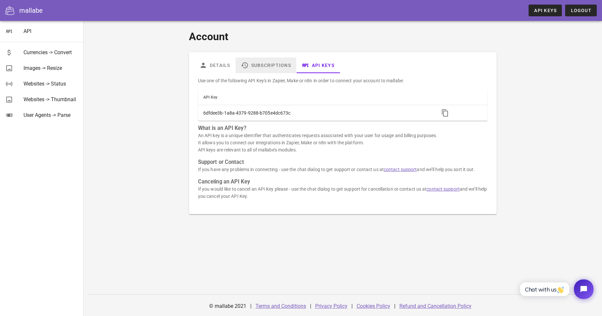
click at [263, 60] on link "Subscriptions" at bounding box center [266, 65] width 61 height 16
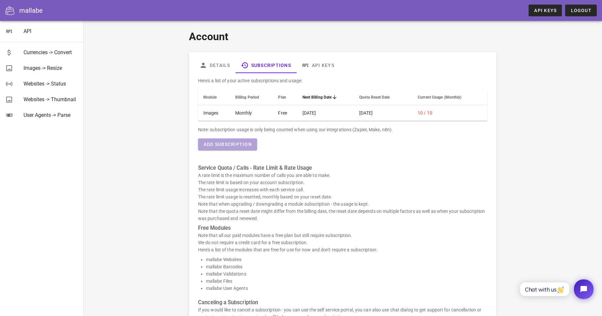
click at [245, 145] on span "Add Subscription" at bounding box center [227, 144] width 49 height 5
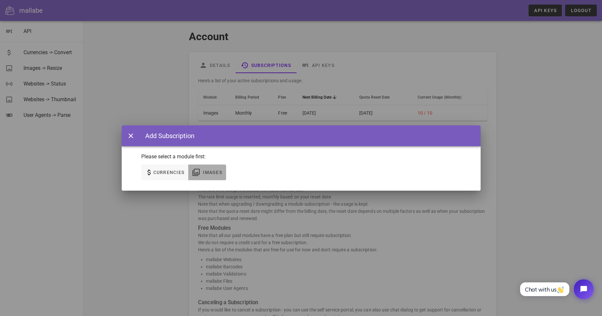
click at [215, 168] on button "Images" at bounding box center [207, 173] width 38 height 16
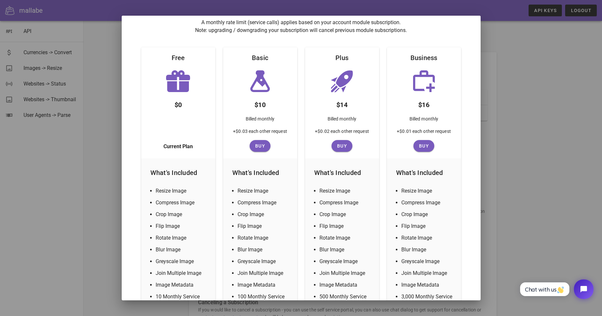
scroll to position [61, 0]
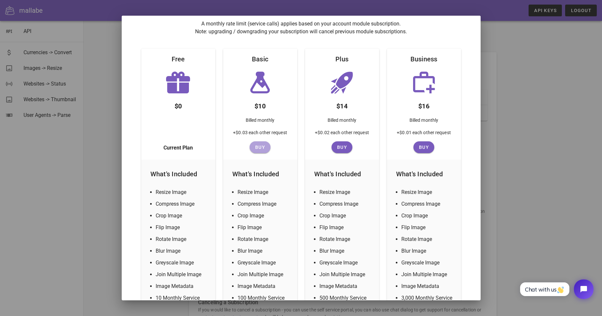
click at [260, 149] on span "Buy" at bounding box center [260, 147] width 16 height 5
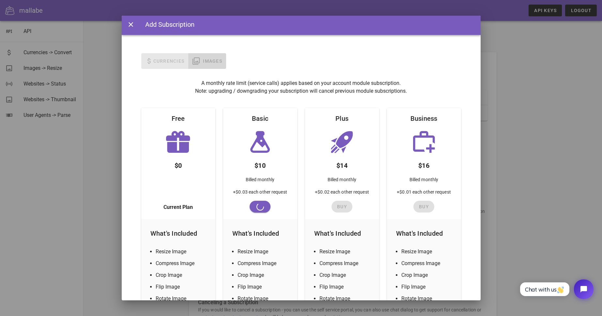
scroll to position [0, 0]
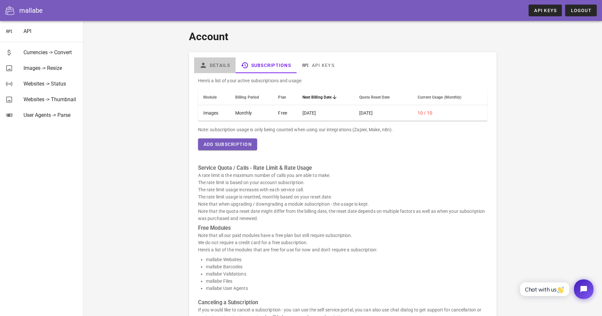
click at [206, 67] on icon at bounding box center [204, 65] width 8 height 8
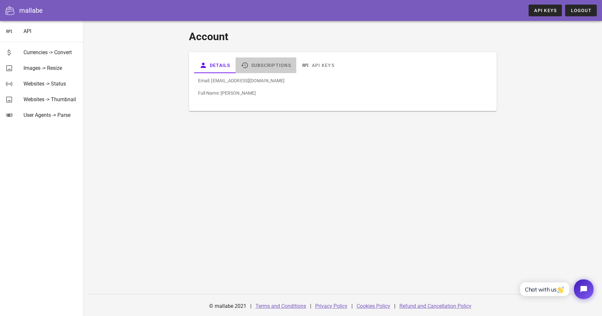
click at [271, 64] on link "Subscriptions" at bounding box center [266, 65] width 61 height 16
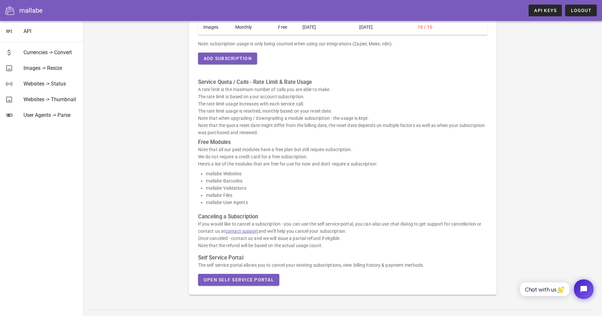
scroll to position [101, 0]
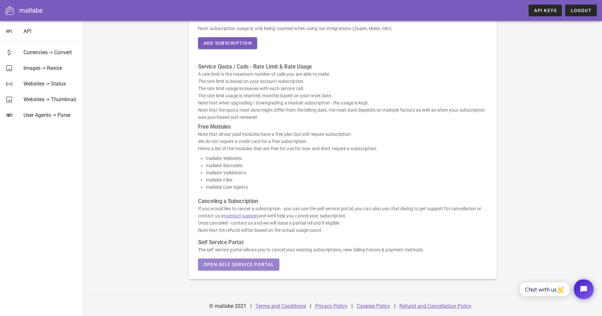
click at [271, 263] on span "Open Self Service Portal" at bounding box center [238, 264] width 71 height 5
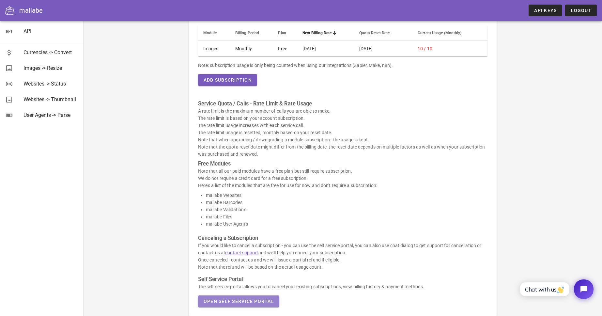
scroll to position [0, 0]
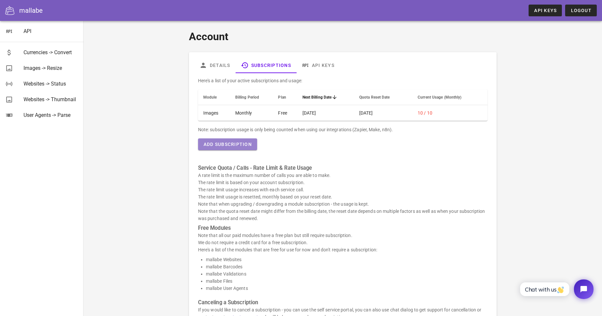
click at [241, 146] on span "Add Subscription" at bounding box center [227, 144] width 49 height 5
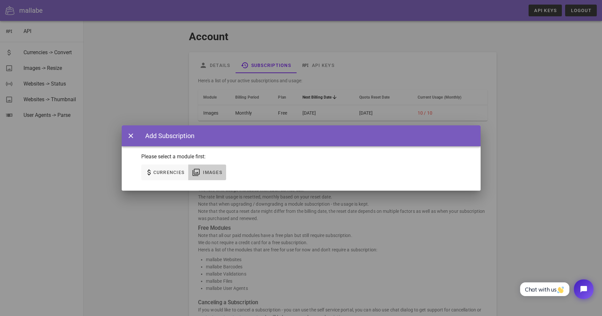
click at [198, 172] on icon "button" at bounding box center [196, 172] width 8 height 8
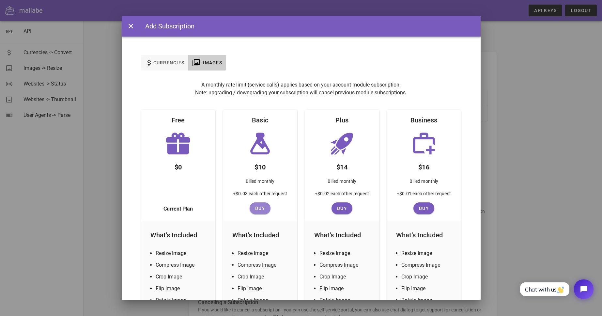
click at [259, 213] on button "Buy" at bounding box center [260, 208] width 21 height 12
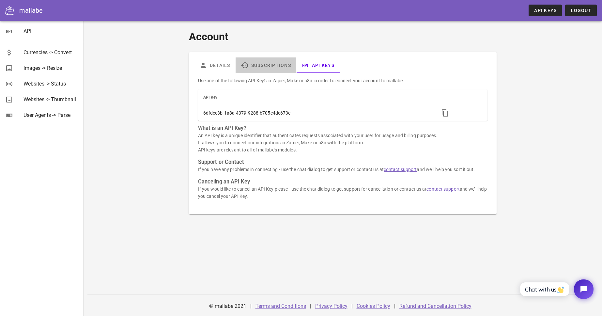
click at [259, 68] on link "Subscriptions" at bounding box center [266, 65] width 61 height 16
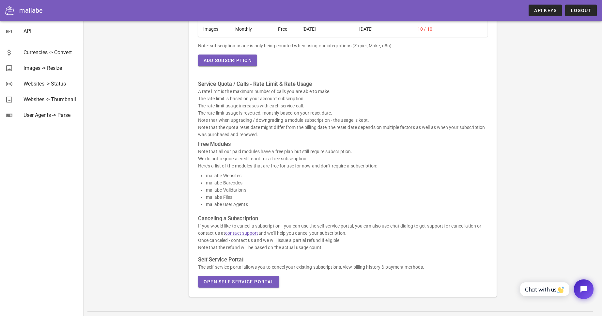
scroll to position [101, 0]
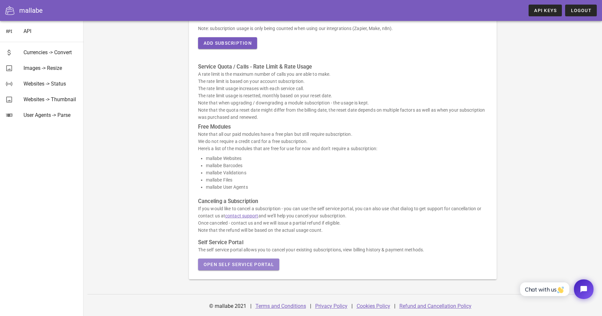
click at [250, 264] on span "Open Self Service Portal" at bounding box center [238, 264] width 71 height 5
click at [253, 262] on span "Open Self Service Portal" at bounding box center [238, 264] width 71 height 5
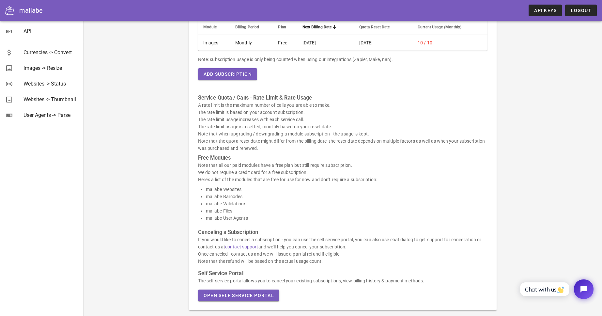
scroll to position [0, 0]
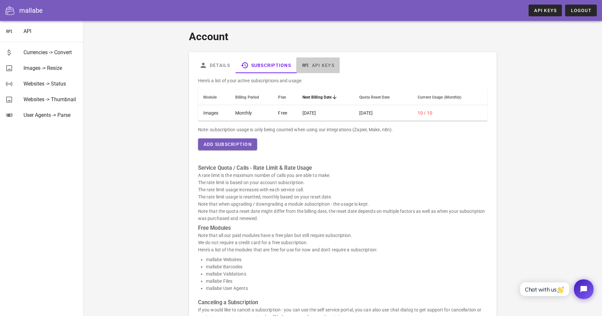
click at [327, 68] on link "API Keys" at bounding box center [317, 65] width 43 height 16
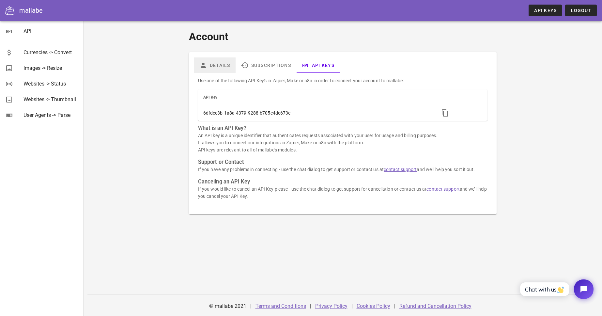
click at [209, 67] on link "Details" at bounding box center [214, 65] width 41 height 16
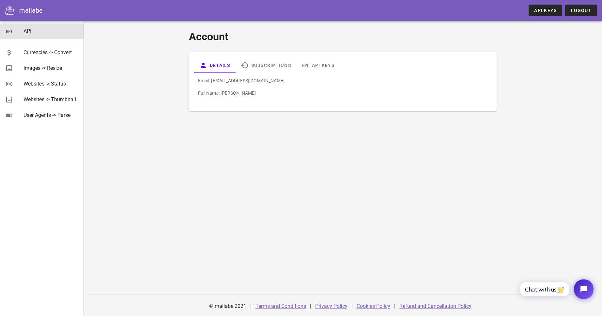
click at [24, 29] on div "API" at bounding box center [51, 31] width 55 height 6
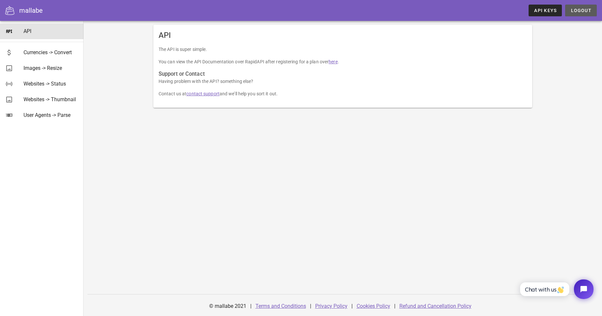
click at [580, 10] on span "Logout" at bounding box center [581, 10] width 21 height 5
